Goal: Register for event/course

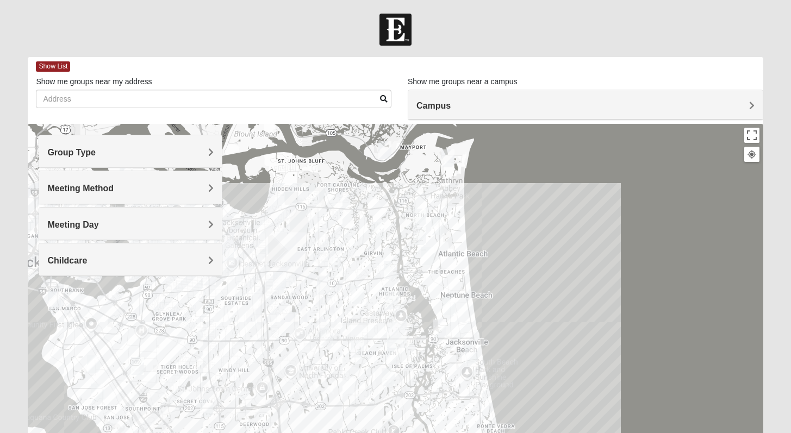
click at [207, 149] on h4 "Group Type" at bounding box center [130, 152] width 166 height 10
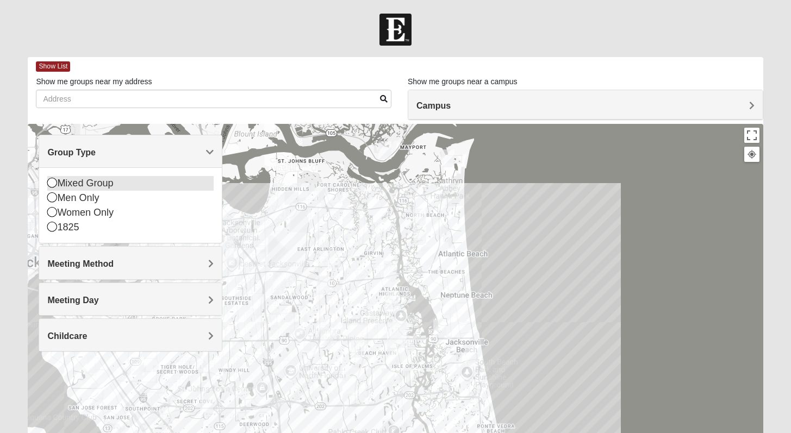
click at [52, 187] on icon at bounding box center [52, 183] width 10 height 10
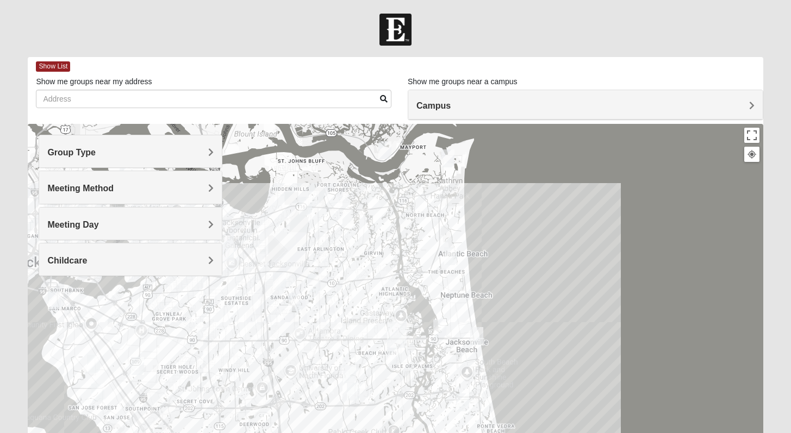
click at [114, 190] on span "Meeting Method" at bounding box center [80, 188] width 66 height 9
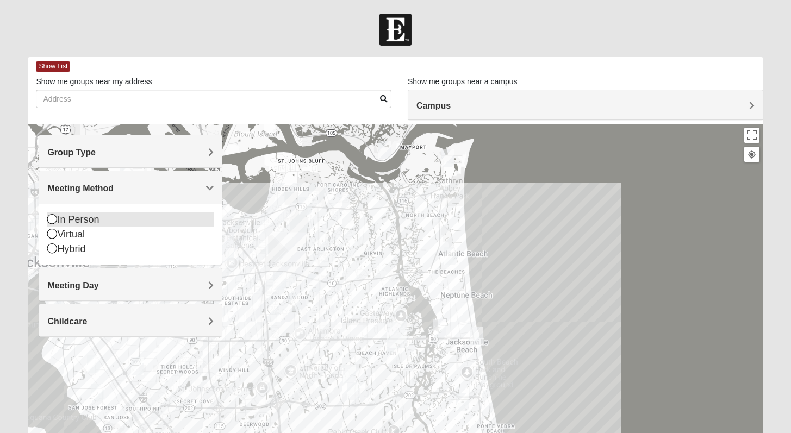
click at [52, 219] on icon at bounding box center [52, 219] width 10 height 10
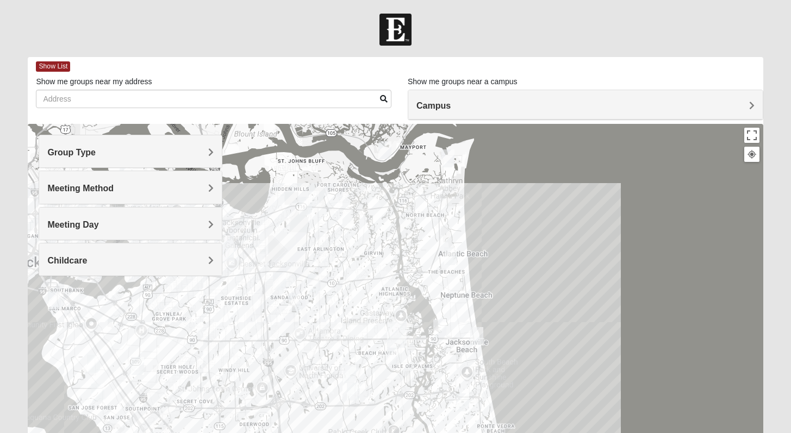
click at [98, 227] on span "Meeting Day" at bounding box center [72, 224] width 51 height 9
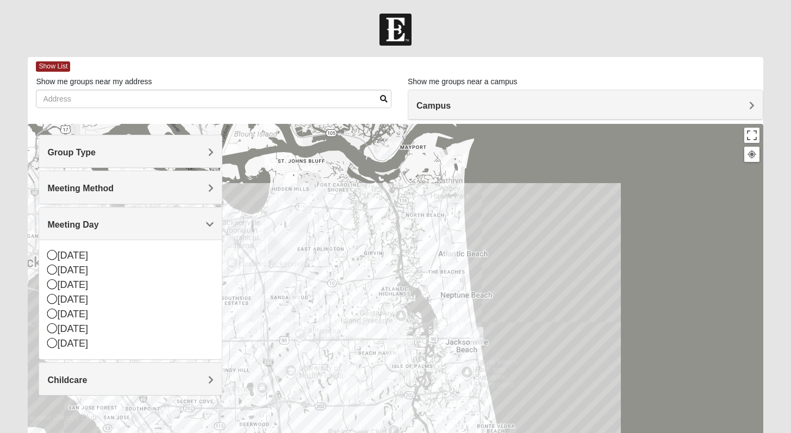
click at [98, 227] on span "Meeting Day" at bounding box center [72, 224] width 51 height 9
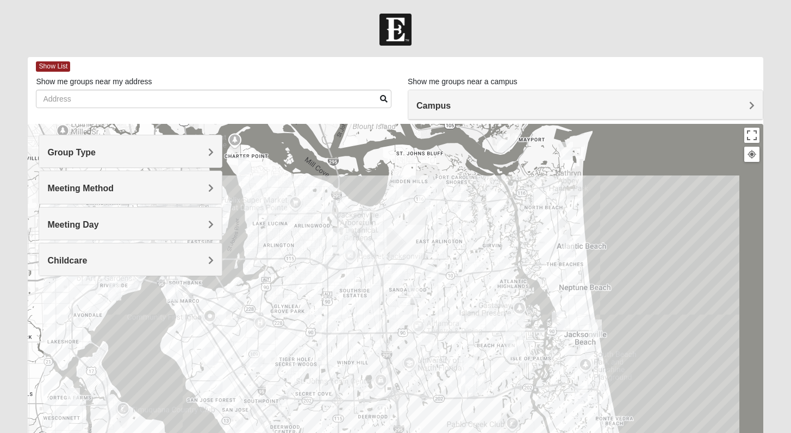
drag, startPoint x: 278, startPoint y: 253, endPoint x: 399, endPoint y: 250, distance: 120.8
click at [398, 248] on div at bounding box center [395, 341] width 735 height 435
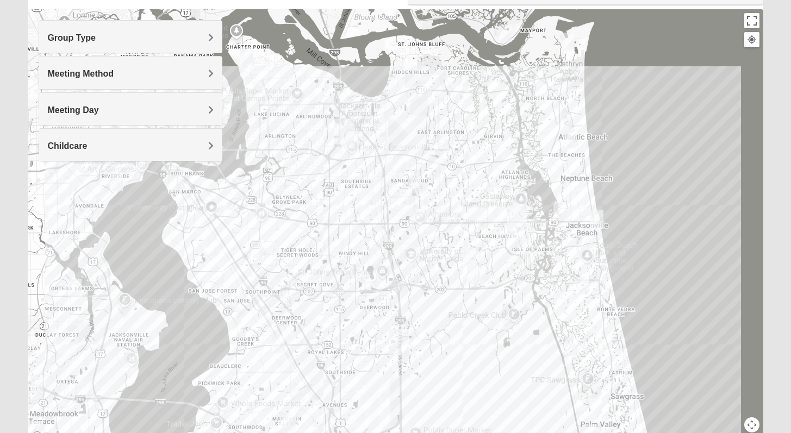
scroll to position [165, 0]
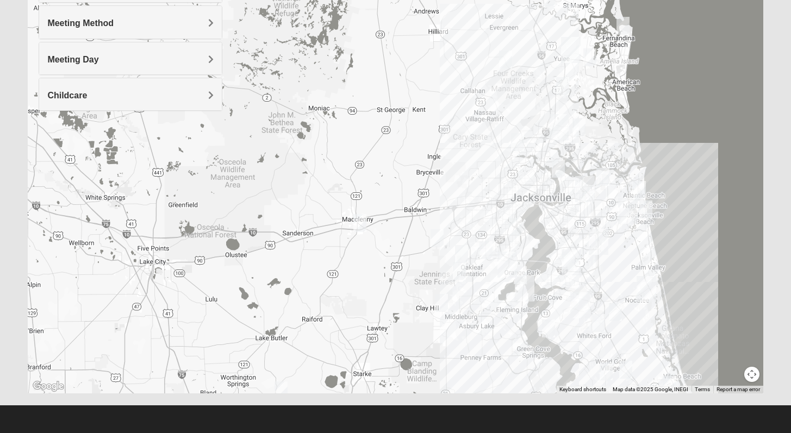
click at [360, 224] on img "Mixed Wagstaff 32063" at bounding box center [360, 223] width 13 height 18
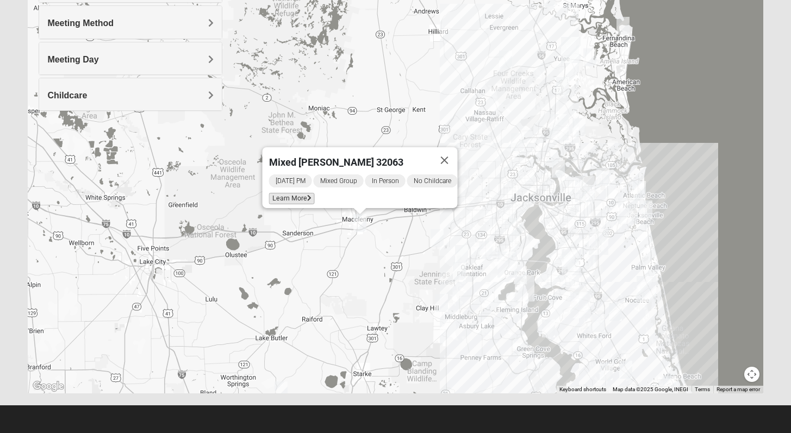
click at [292, 194] on span "Learn More" at bounding box center [292, 198] width 46 height 11
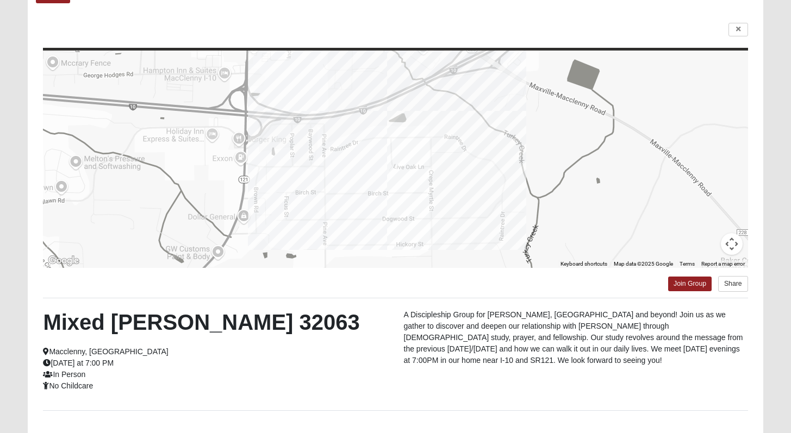
scroll to position [79, 0]
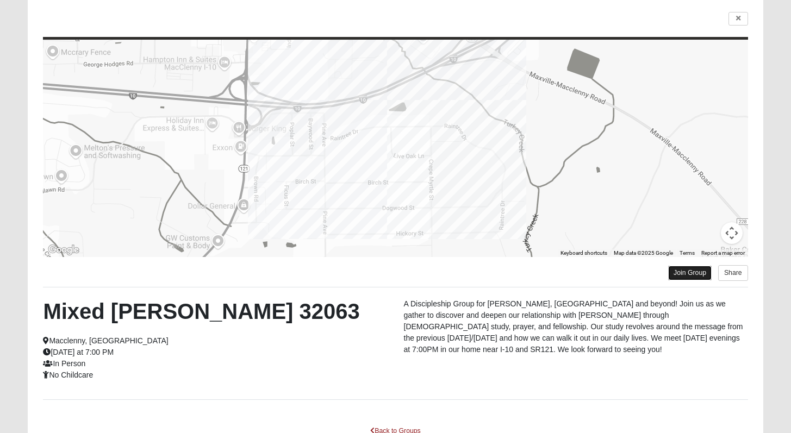
click at [686, 276] on link "Join Group" at bounding box center [690, 273] width 44 height 15
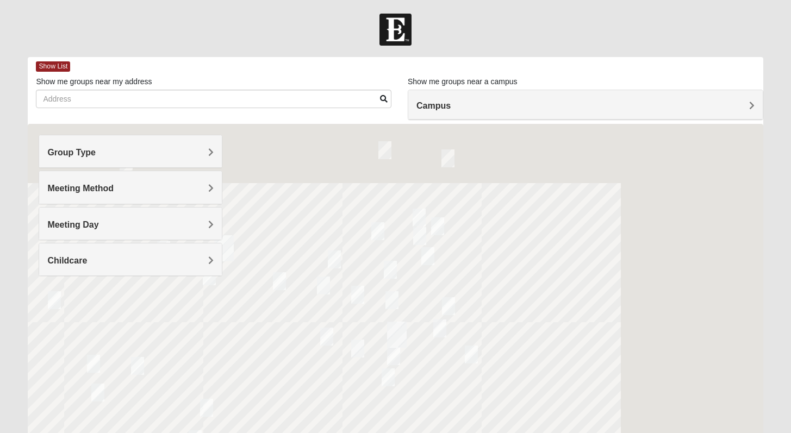
scroll to position [79, 0]
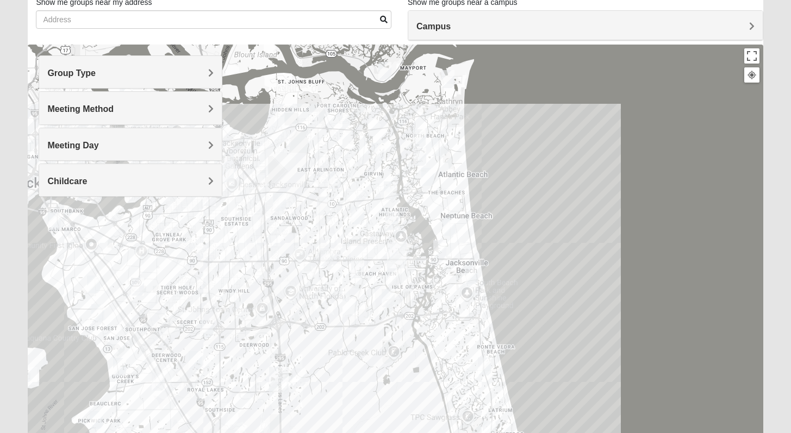
click at [96, 75] on span "Group Type" at bounding box center [71, 73] width 48 height 9
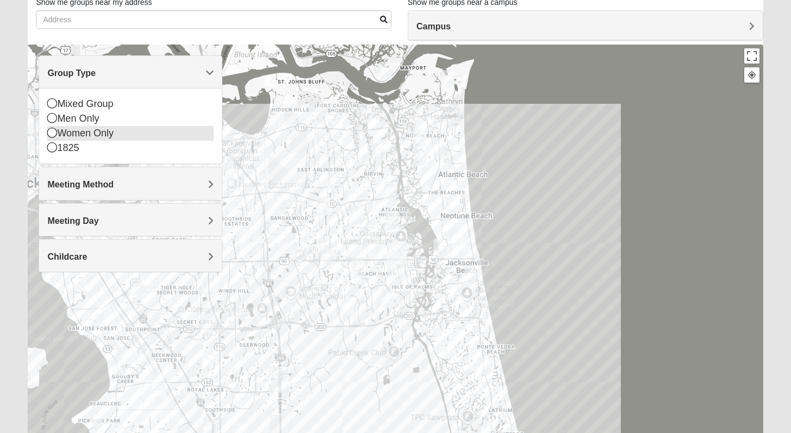
click at [53, 135] on icon at bounding box center [52, 133] width 10 height 10
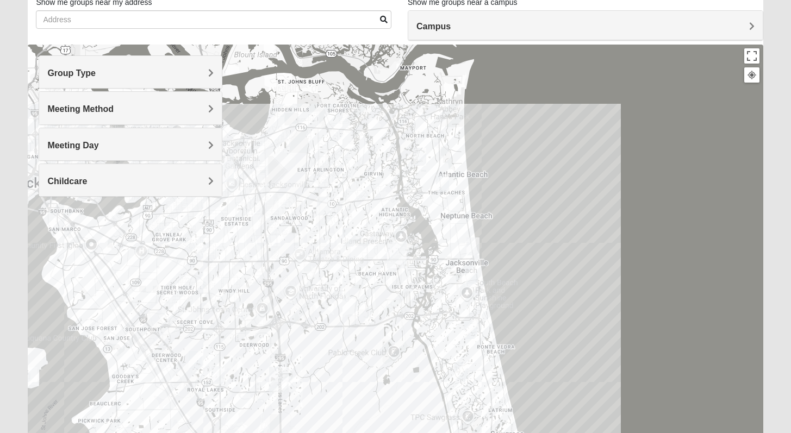
click at [174, 75] on h4 "Group Type" at bounding box center [130, 73] width 166 height 10
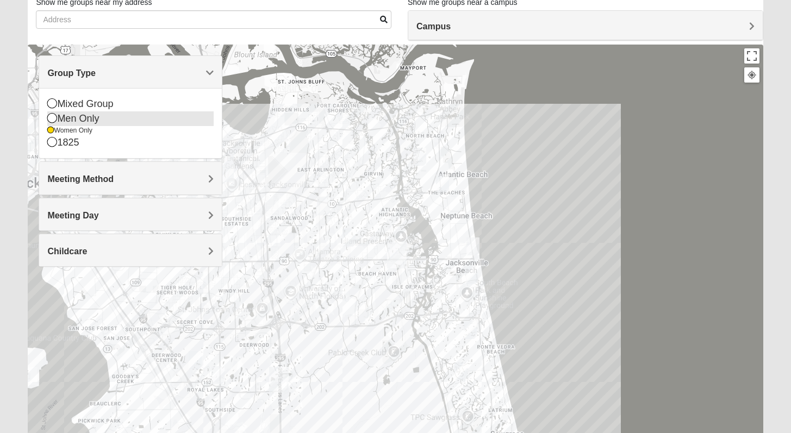
click at [55, 119] on icon at bounding box center [52, 118] width 10 height 10
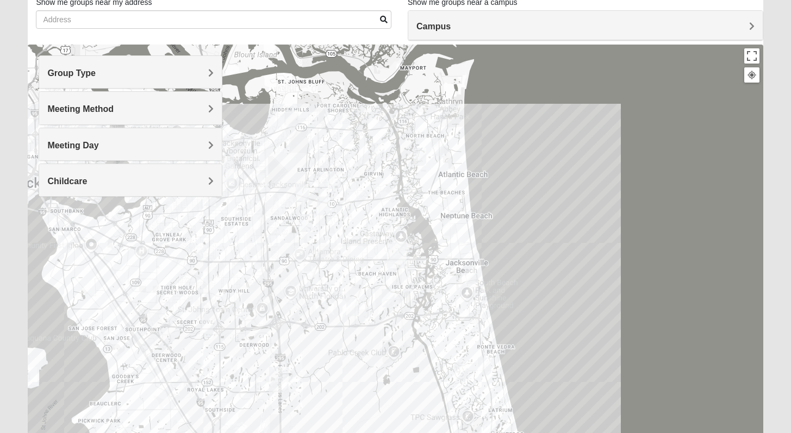
click at [177, 78] on div "Group Type" at bounding box center [130, 72] width 183 height 32
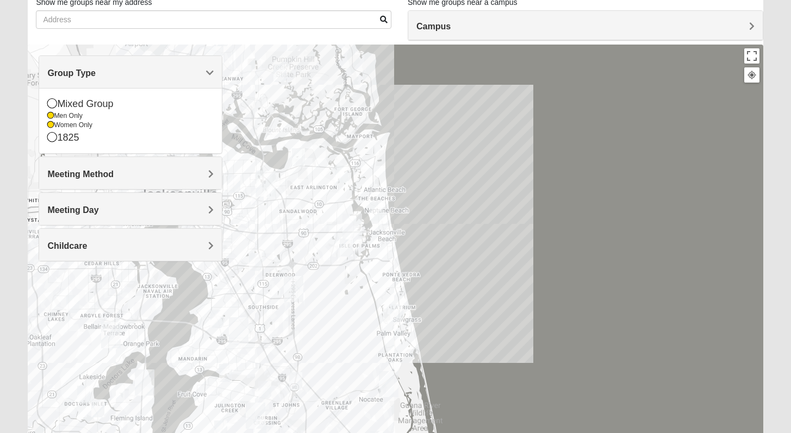
click at [356, 185] on div at bounding box center [395, 262] width 735 height 435
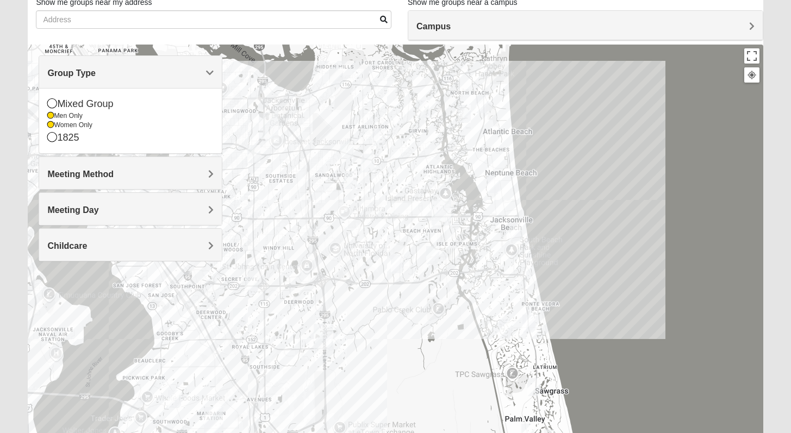
drag, startPoint x: 296, startPoint y: 304, endPoint x: 376, endPoint y: 299, distance: 79.6
click at [376, 299] on div at bounding box center [395, 262] width 735 height 435
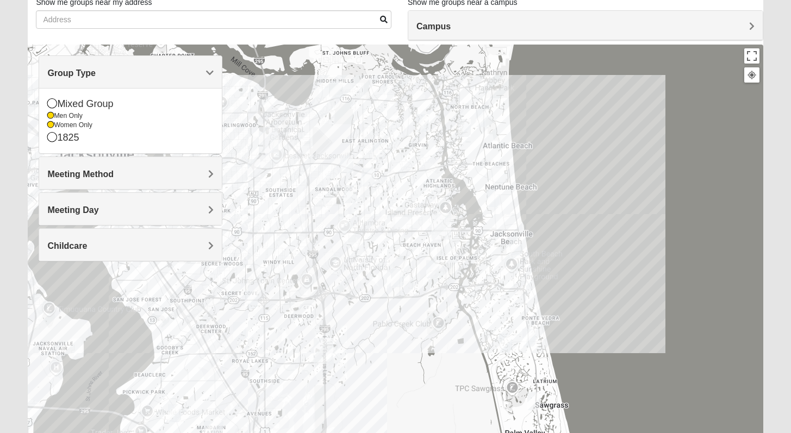
drag, startPoint x: 376, startPoint y: 299, endPoint x: 376, endPoint y: 315, distance: 16.9
click at [376, 315] on div at bounding box center [395, 262] width 735 height 435
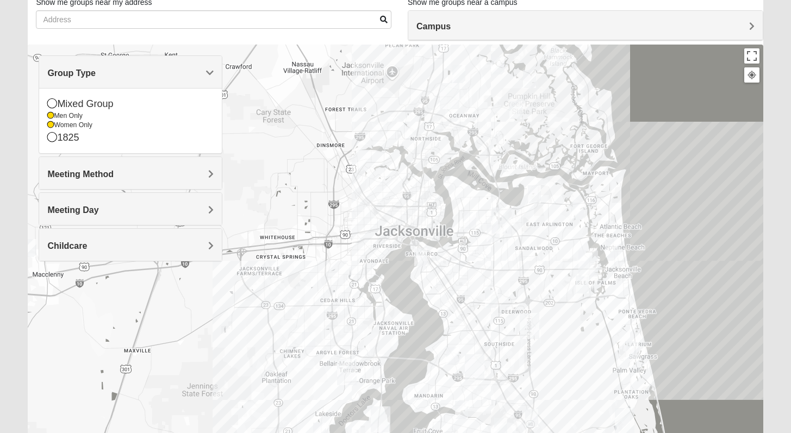
drag, startPoint x: 378, startPoint y: 355, endPoint x: 560, endPoint y: 350, distance: 181.7
click at [560, 350] on div at bounding box center [395, 262] width 735 height 435
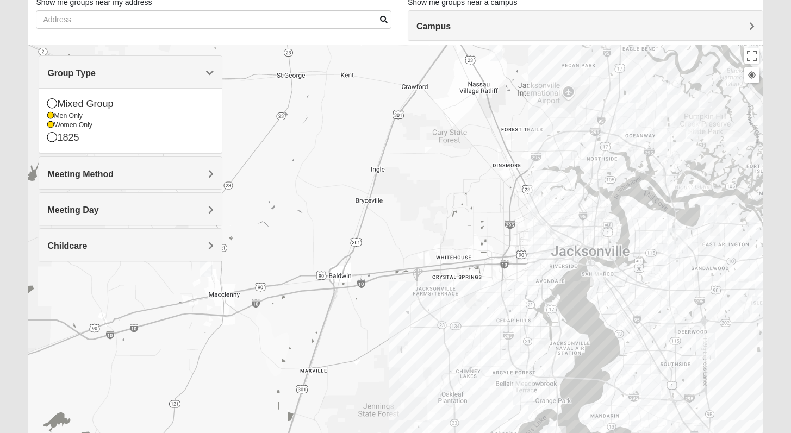
drag, startPoint x: 231, startPoint y: 364, endPoint x: 409, endPoint y: 385, distance: 179.5
click at [409, 385] on div at bounding box center [395, 262] width 735 height 435
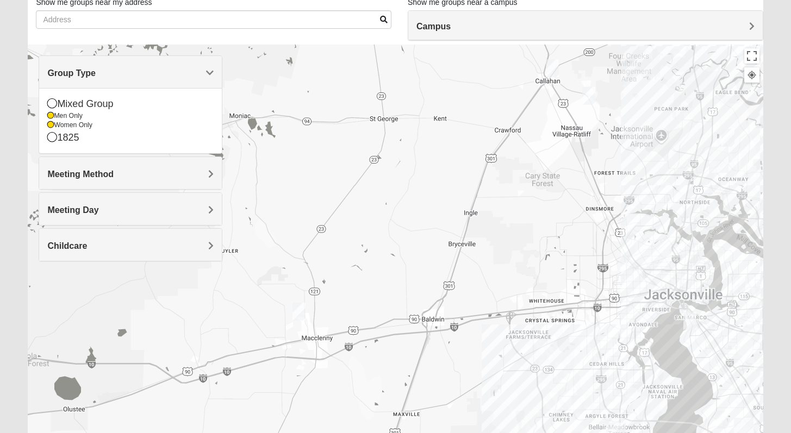
drag, startPoint x: 247, startPoint y: 340, endPoint x: 346, endPoint y: 385, distance: 107.9
click at [346, 385] on div at bounding box center [395, 262] width 735 height 435
click at [299, 308] on img "Womens Conn 32063" at bounding box center [298, 311] width 13 height 18
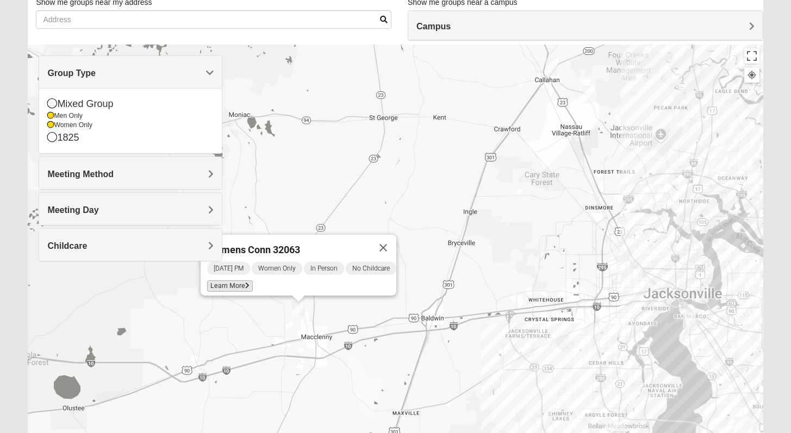
click at [231, 282] on span "Learn More" at bounding box center [230, 286] width 46 height 11
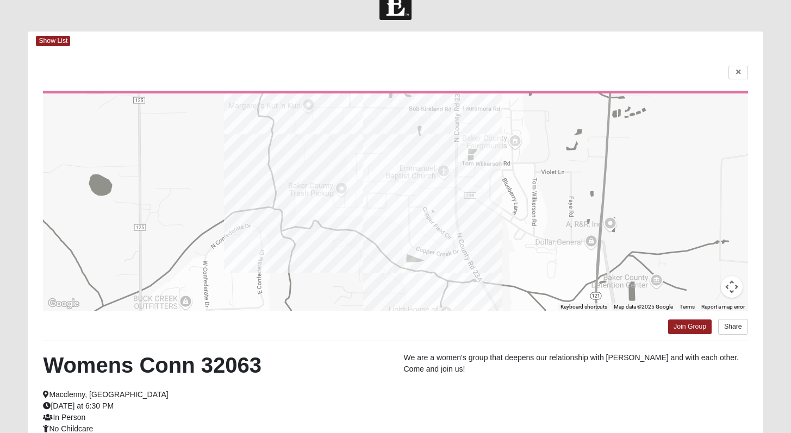
scroll to position [0, 0]
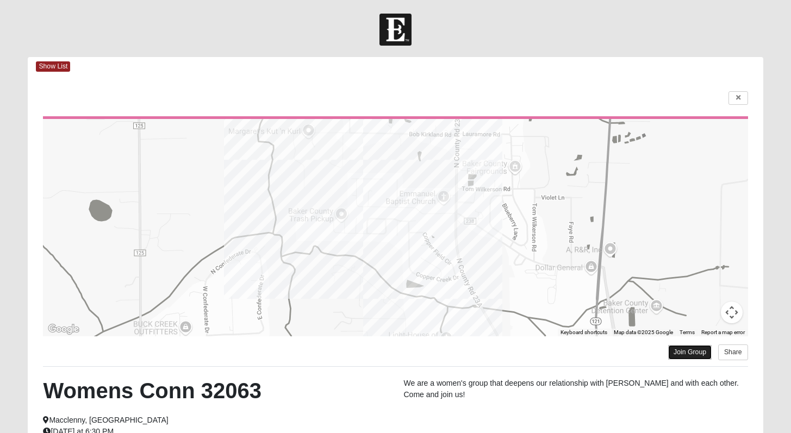
click at [680, 352] on link "Join Group" at bounding box center [690, 352] width 44 height 15
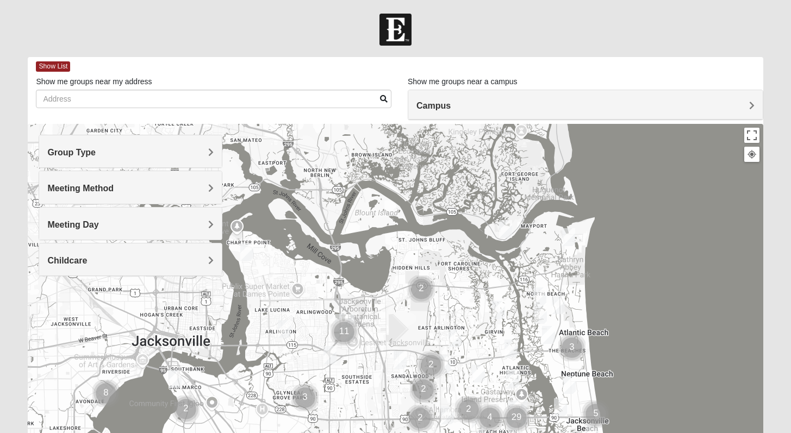
drag, startPoint x: 152, startPoint y: 320, endPoint x: 274, endPoint y: 400, distance: 145.9
click at [274, 400] on div at bounding box center [395, 341] width 735 height 435
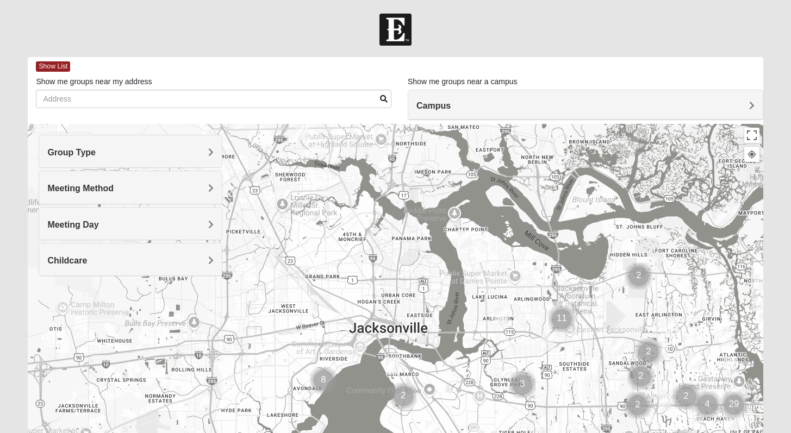
drag, startPoint x: 193, startPoint y: 368, endPoint x: 412, endPoint y: 355, distance: 219.0
click at [412, 355] on div at bounding box center [395, 341] width 735 height 435
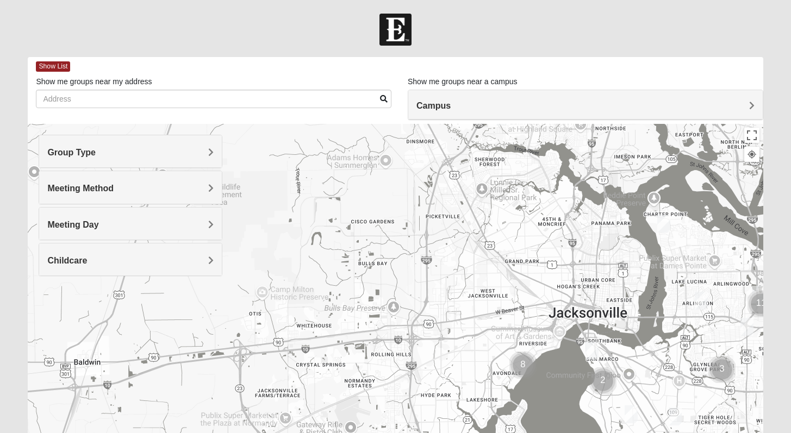
drag, startPoint x: 219, startPoint y: 333, endPoint x: 420, endPoint y: 318, distance: 201.8
click at [420, 318] on div at bounding box center [395, 341] width 735 height 435
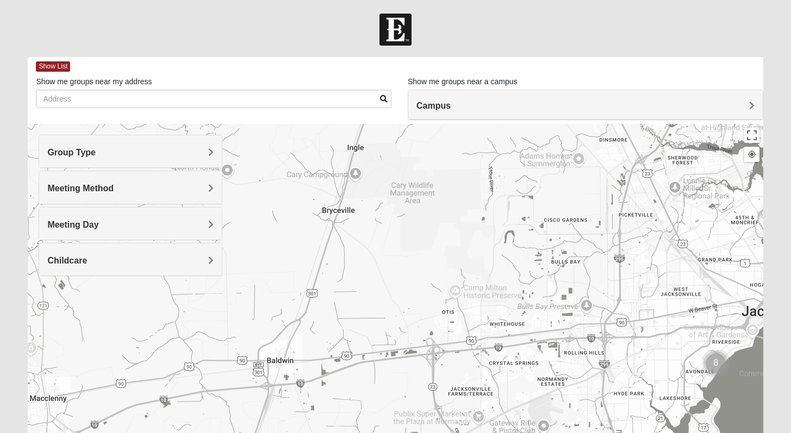
drag, startPoint x: 197, startPoint y: 337, endPoint x: 395, endPoint y: 333, distance: 197.5
click at [395, 333] on div at bounding box center [395, 341] width 735 height 435
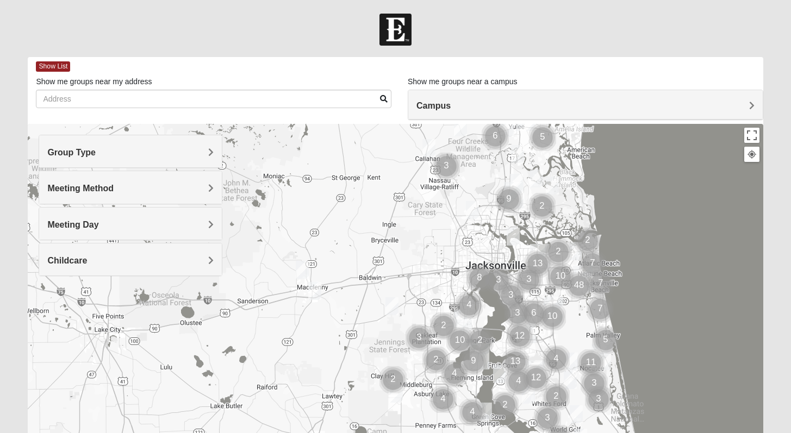
click at [392, 311] on img "Mixed Corwin 32221" at bounding box center [392, 307] width 13 height 18
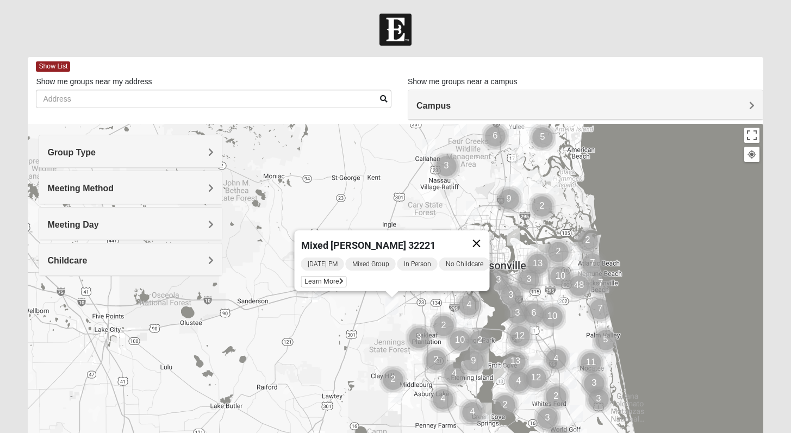
click at [481, 237] on button "Close" at bounding box center [476, 244] width 26 height 26
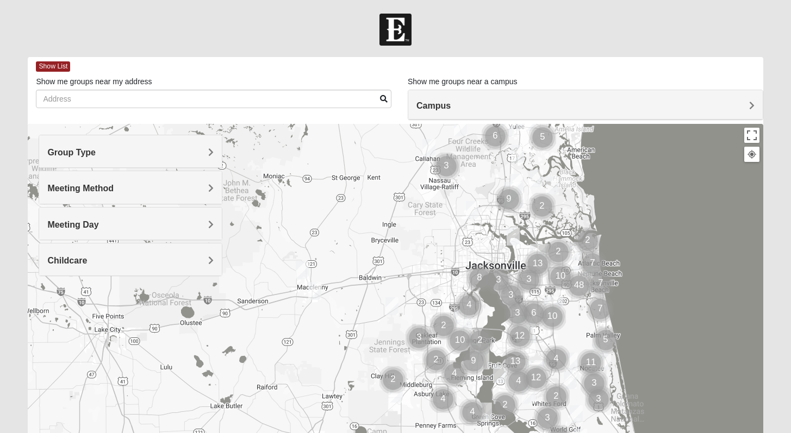
click at [300, 267] on img "Womens Conn 32063" at bounding box center [302, 270] width 13 height 18
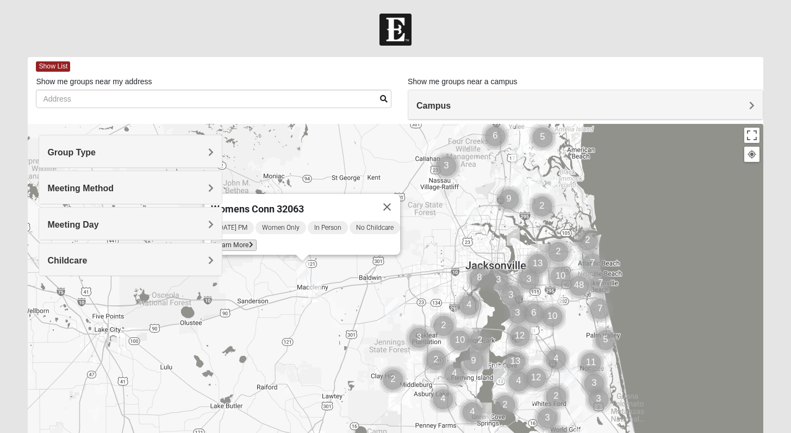
click at [239, 240] on span "Learn More" at bounding box center [234, 245] width 46 height 11
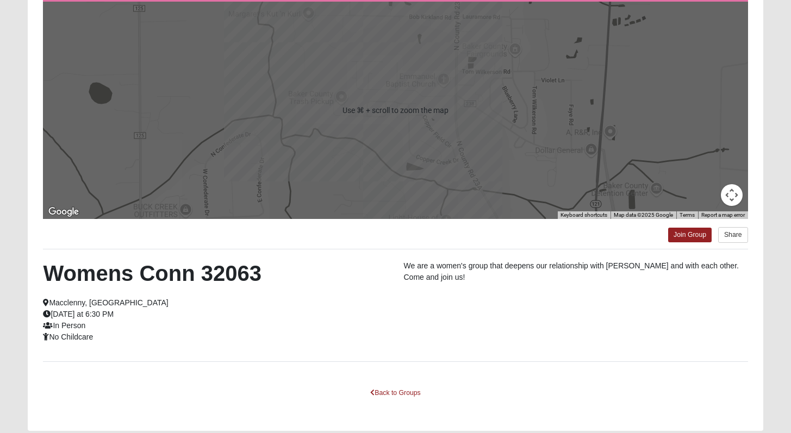
scroll to position [63, 0]
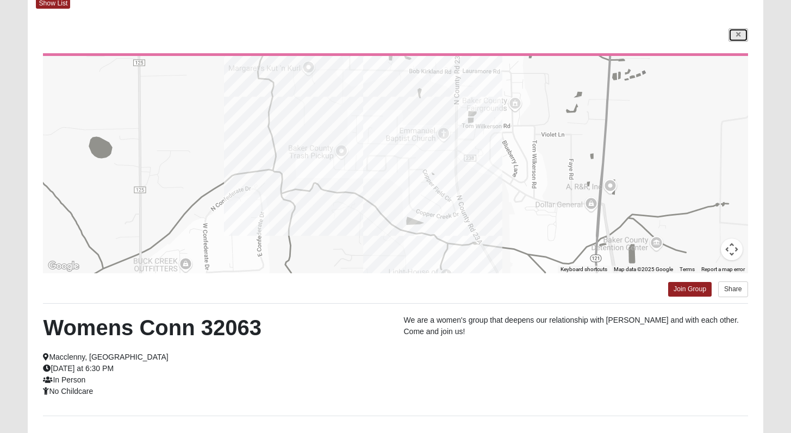
click at [739, 37] on icon at bounding box center [738, 35] width 4 height 7
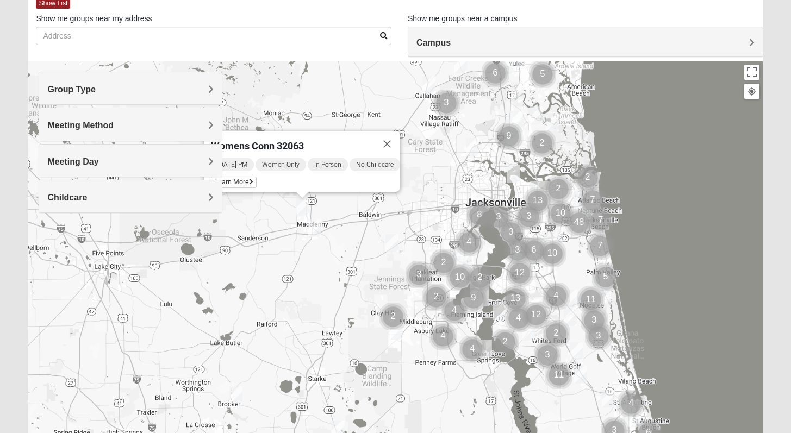
click at [392, 243] on img "Mixed Corwin 32221" at bounding box center [392, 243] width 13 height 18
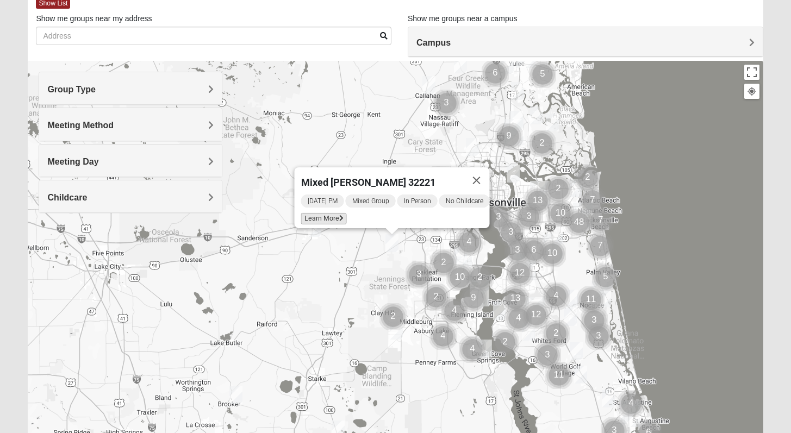
click at [329, 213] on span "Learn More" at bounding box center [324, 218] width 46 height 11
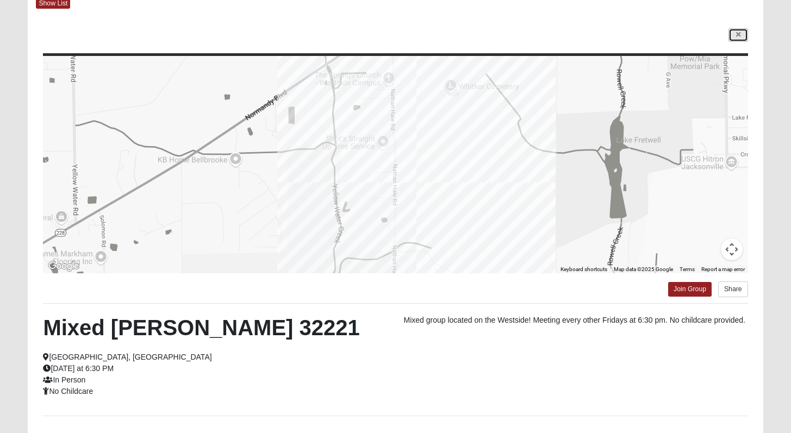
click at [738, 36] on icon at bounding box center [738, 35] width 4 height 7
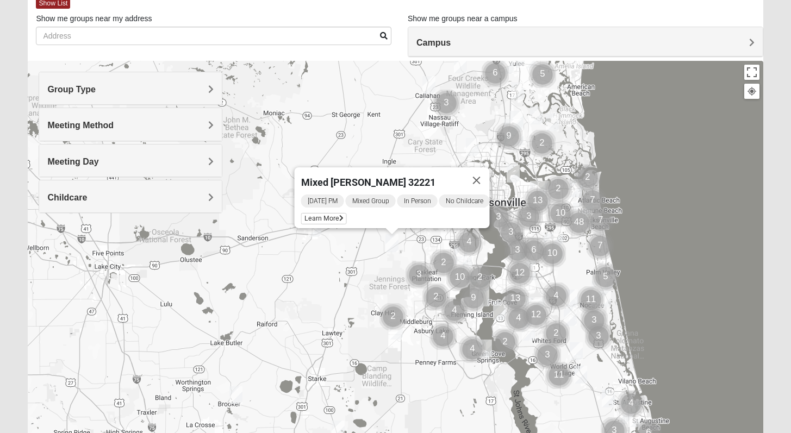
click at [187, 125] on h4 "Meeting Method" at bounding box center [130, 125] width 166 height 10
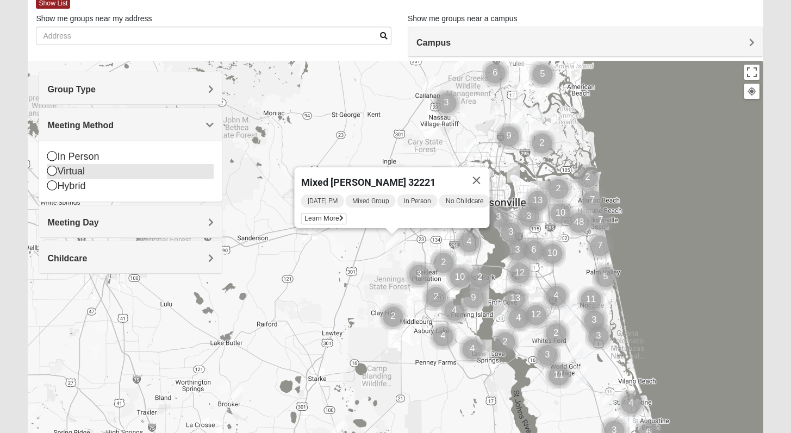
click at [54, 173] on icon at bounding box center [52, 171] width 10 height 10
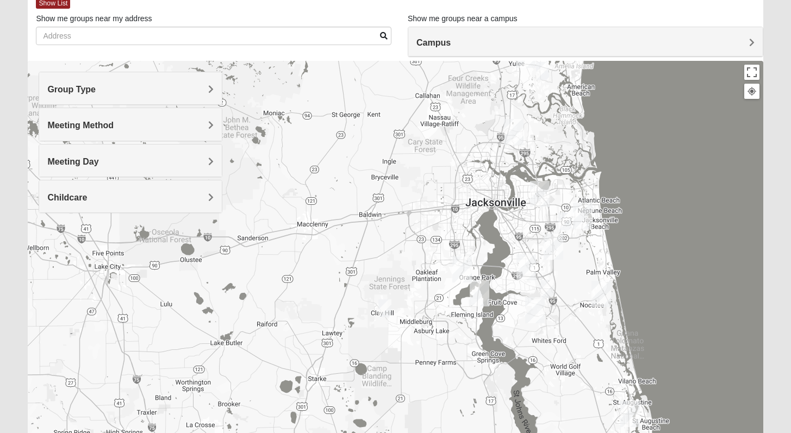
click at [146, 94] on h4 "Group Type" at bounding box center [130, 89] width 166 height 10
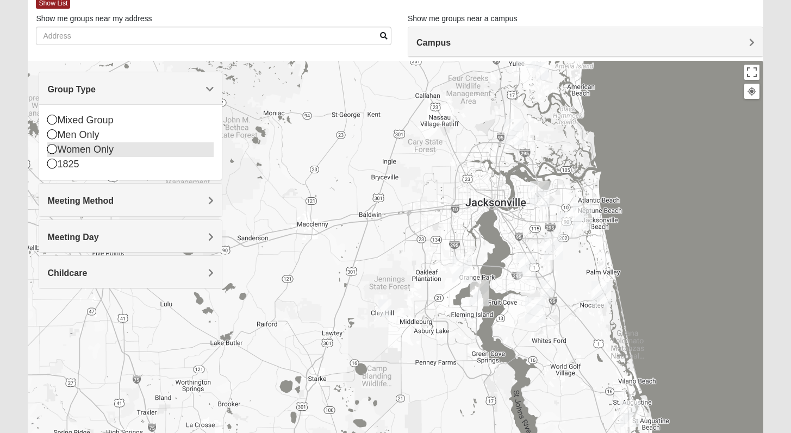
click at [54, 147] on icon at bounding box center [52, 149] width 10 height 10
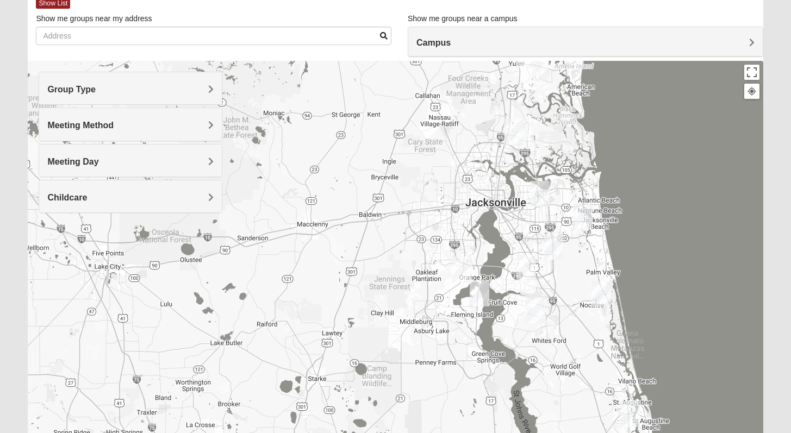
click at [202, 162] on h4 "Meeting Day" at bounding box center [130, 162] width 166 height 10
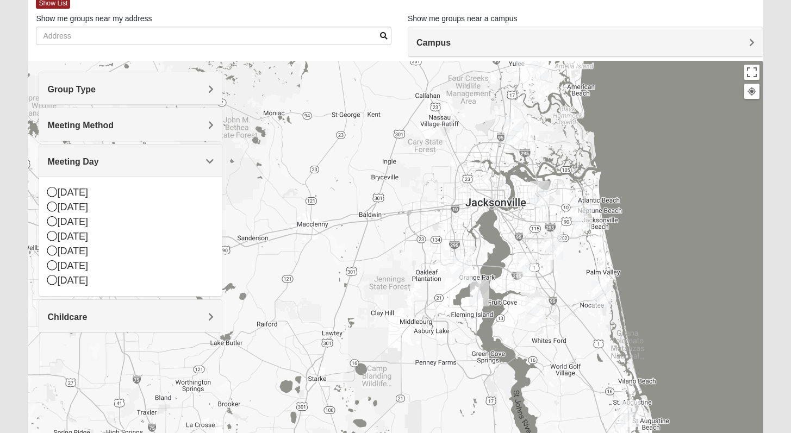
click at [98, 159] on span "Meeting Day" at bounding box center [72, 161] width 51 height 9
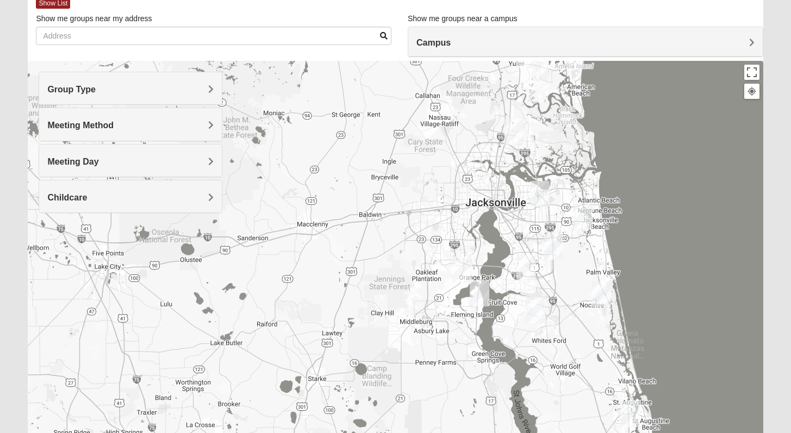
click at [543, 71] on img "Online Womens Danes 32034" at bounding box center [542, 71] width 13 height 18
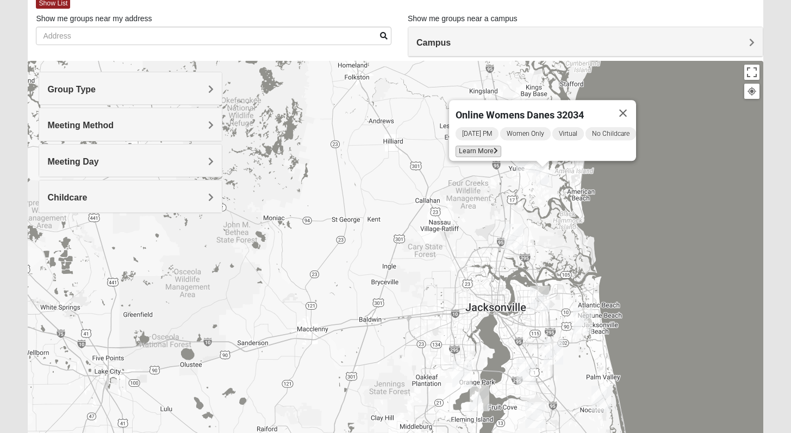
click at [458, 146] on span "Learn More" at bounding box center [479, 151] width 46 height 11
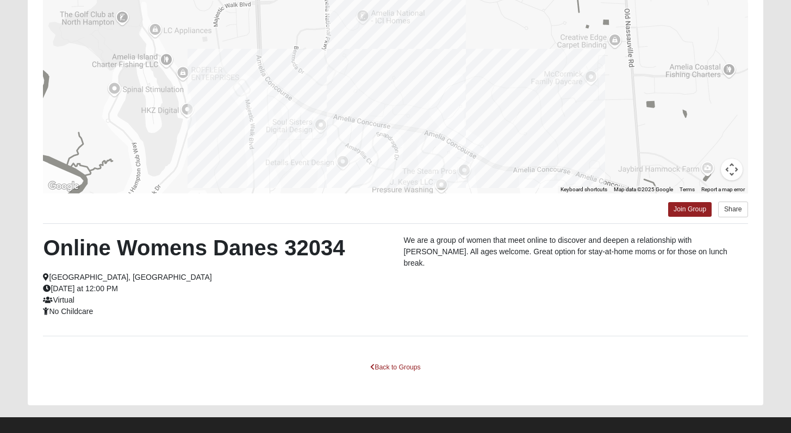
scroll to position [155, 0]
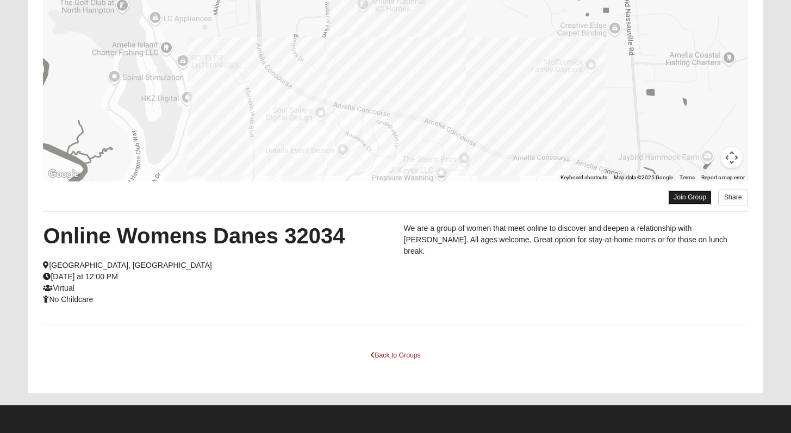
click at [684, 192] on link "Join Group" at bounding box center [690, 197] width 44 height 15
